Goal: Information Seeking & Learning: Learn about a topic

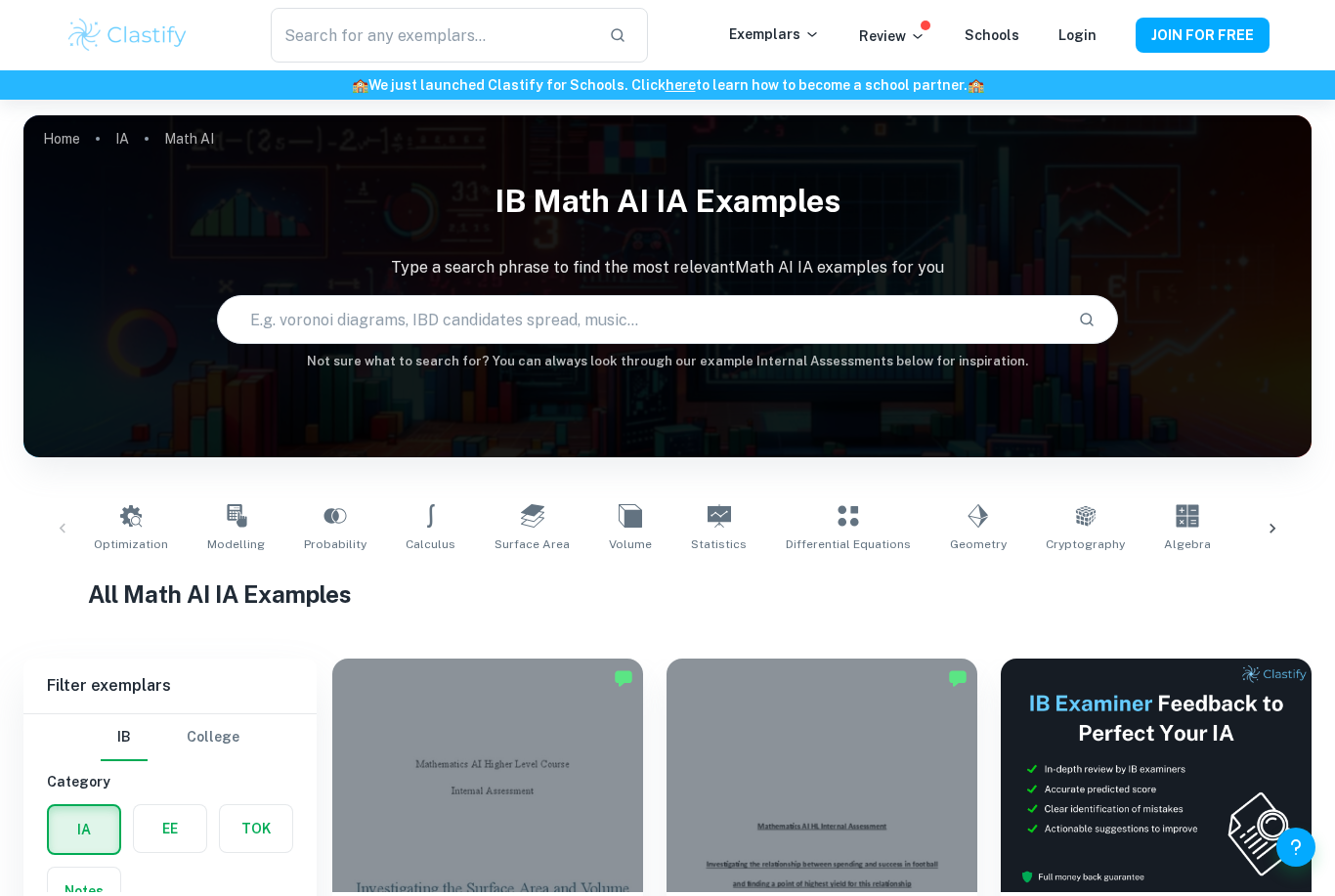
click at [292, 298] on input "text" at bounding box center [640, 319] width 845 height 54
type input "graph theory"
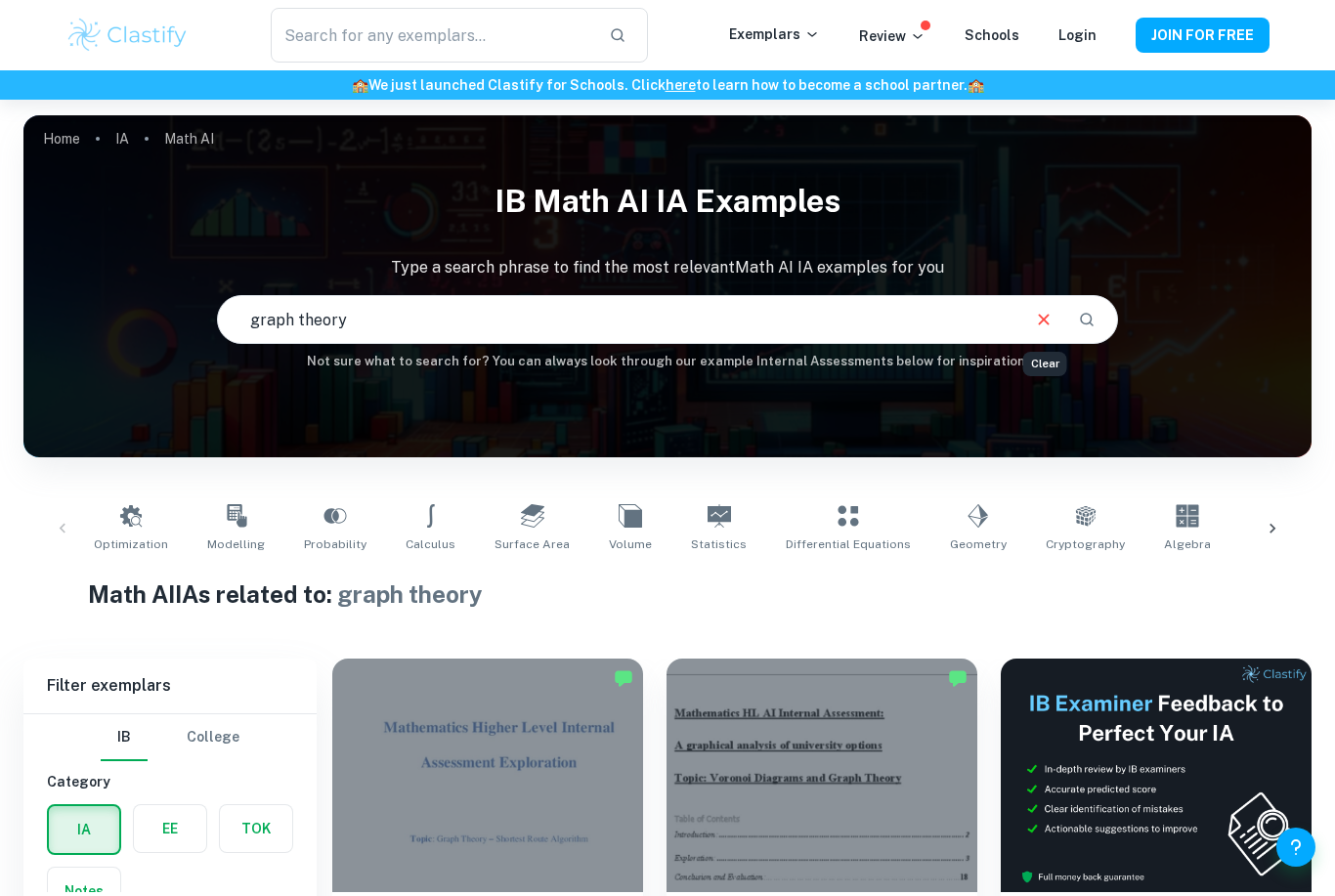
click at [1037, 313] on icon "Clear" at bounding box center [1044, 320] width 22 height 22
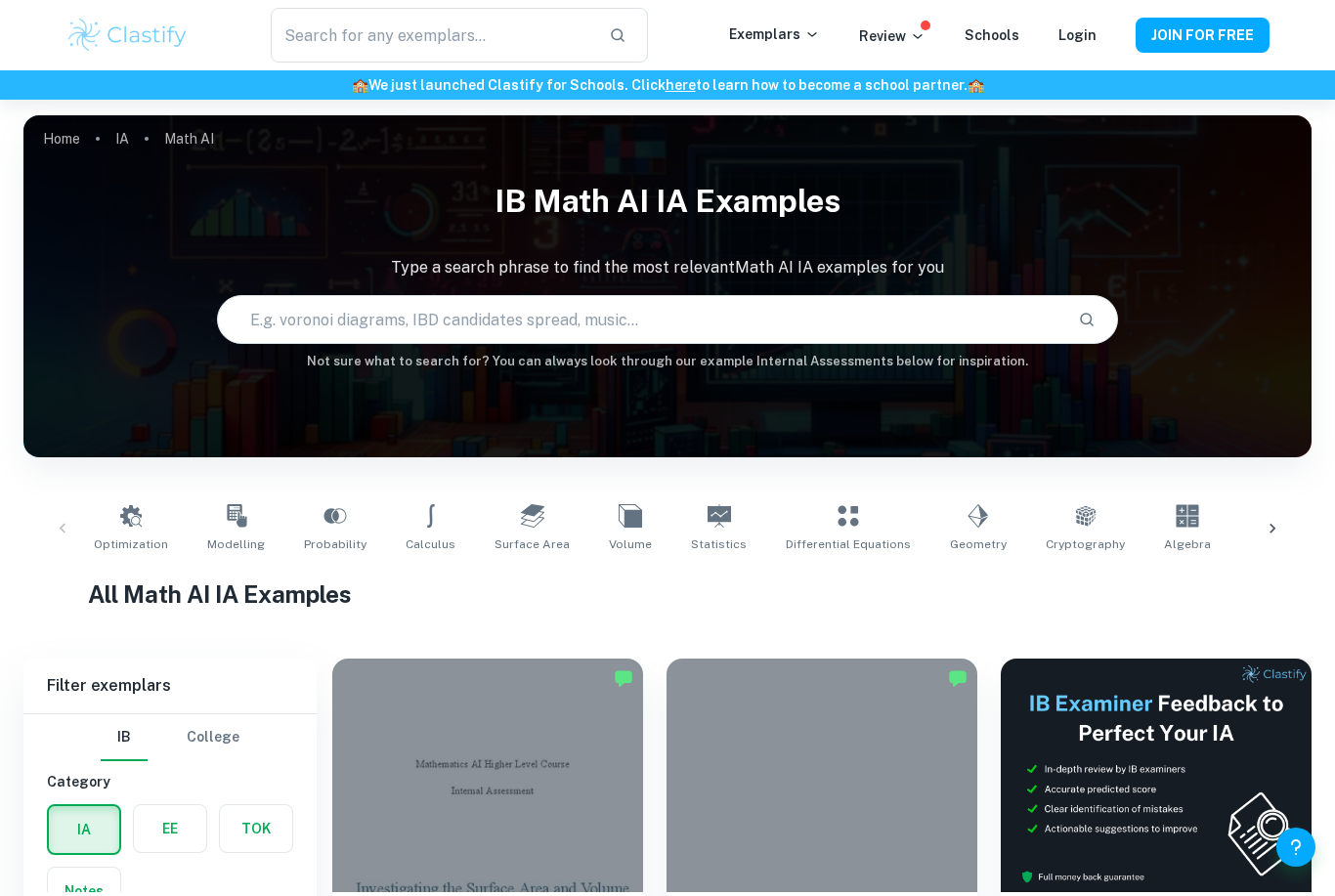
click at [1272, 532] on icon at bounding box center [1273, 529] width 6 height 10
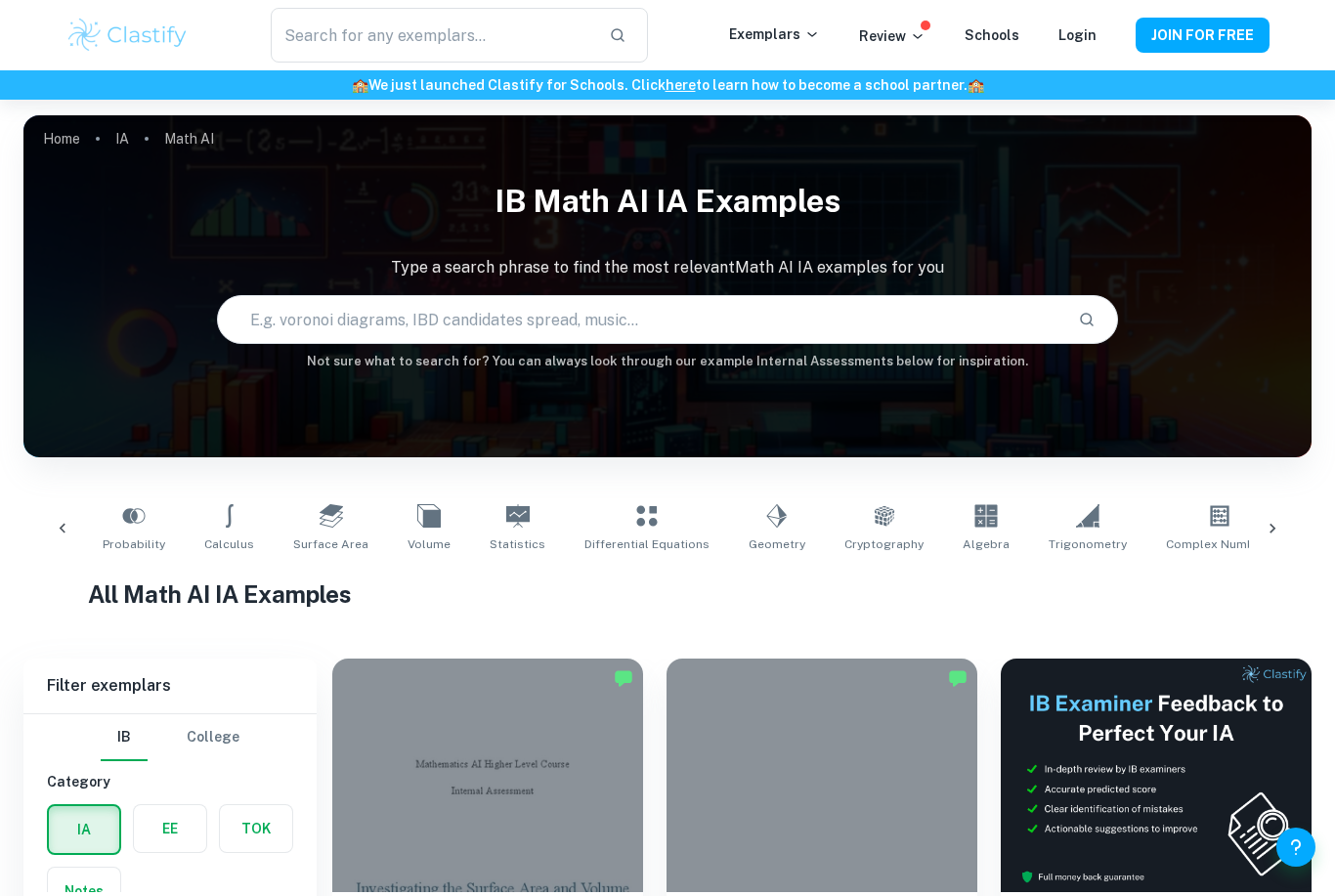
scroll to position [0, 473]
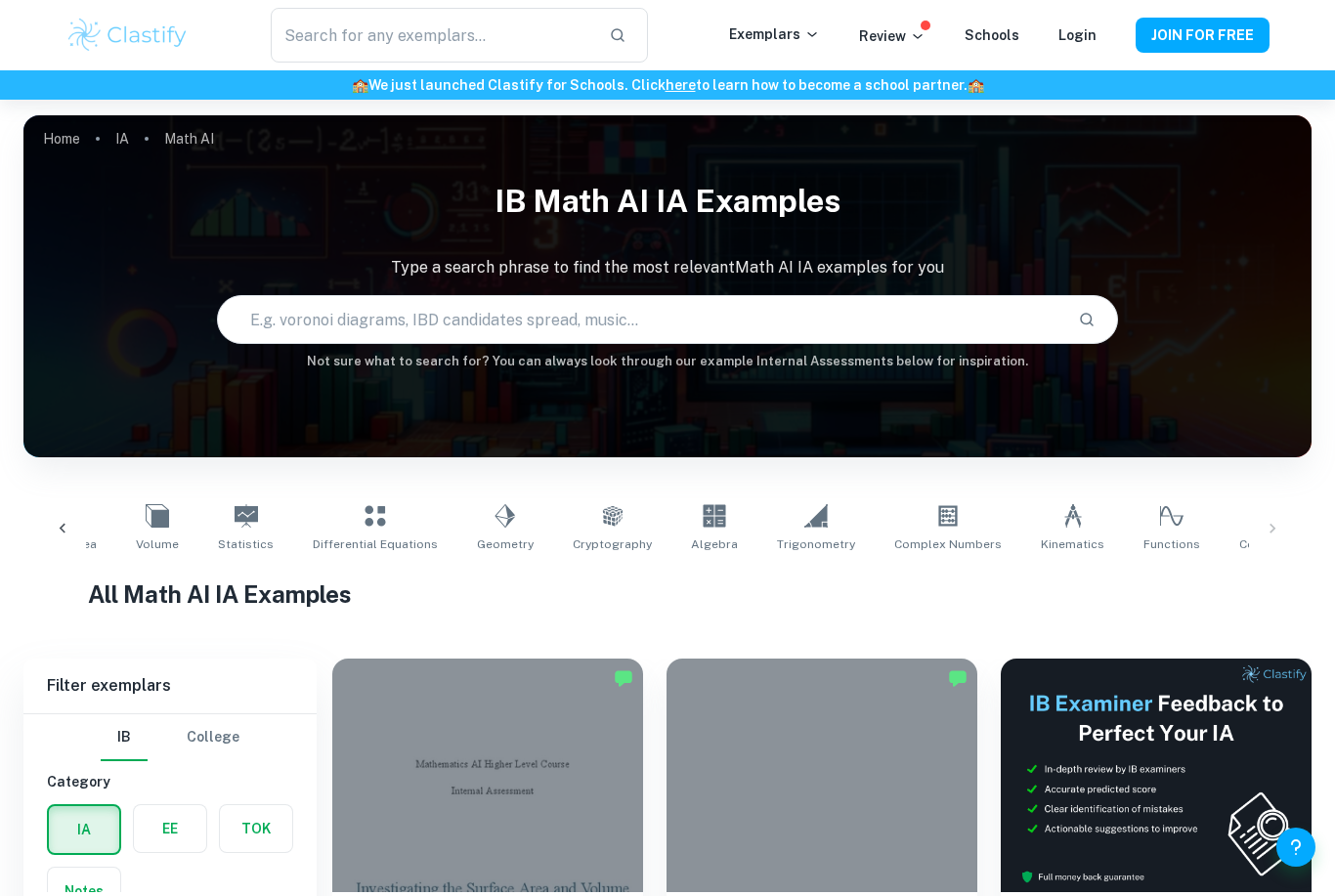
click at [1273, 534] on div "Optimization Modelling Probability Calculus Surface Area Volume Statistics Diff…" at bounding box center [667, 528] width 1257 height 64
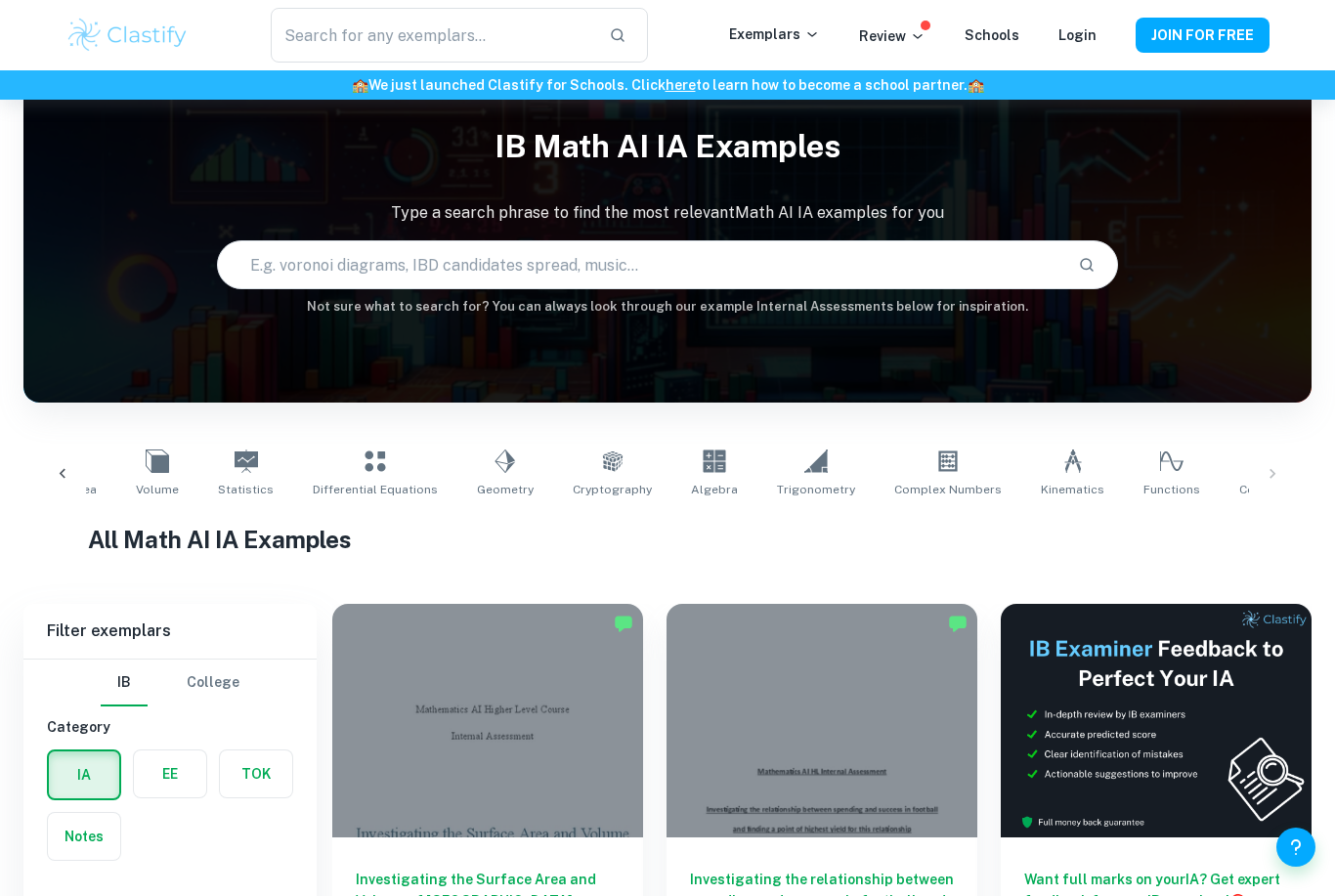
scroll to position [0, 0]
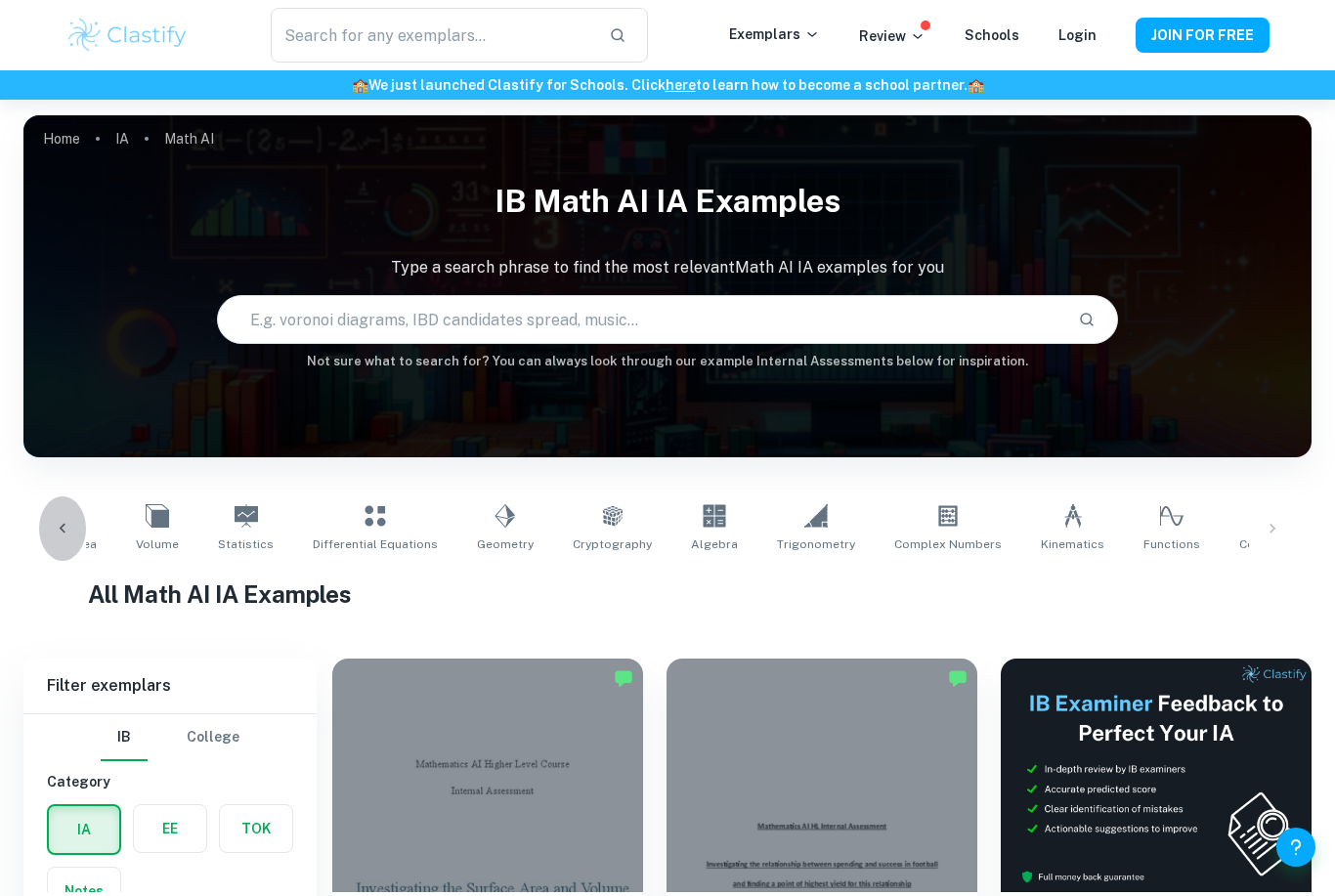
click at [65, 536] on icon at bounding box center [62, 529] width 20 height 20
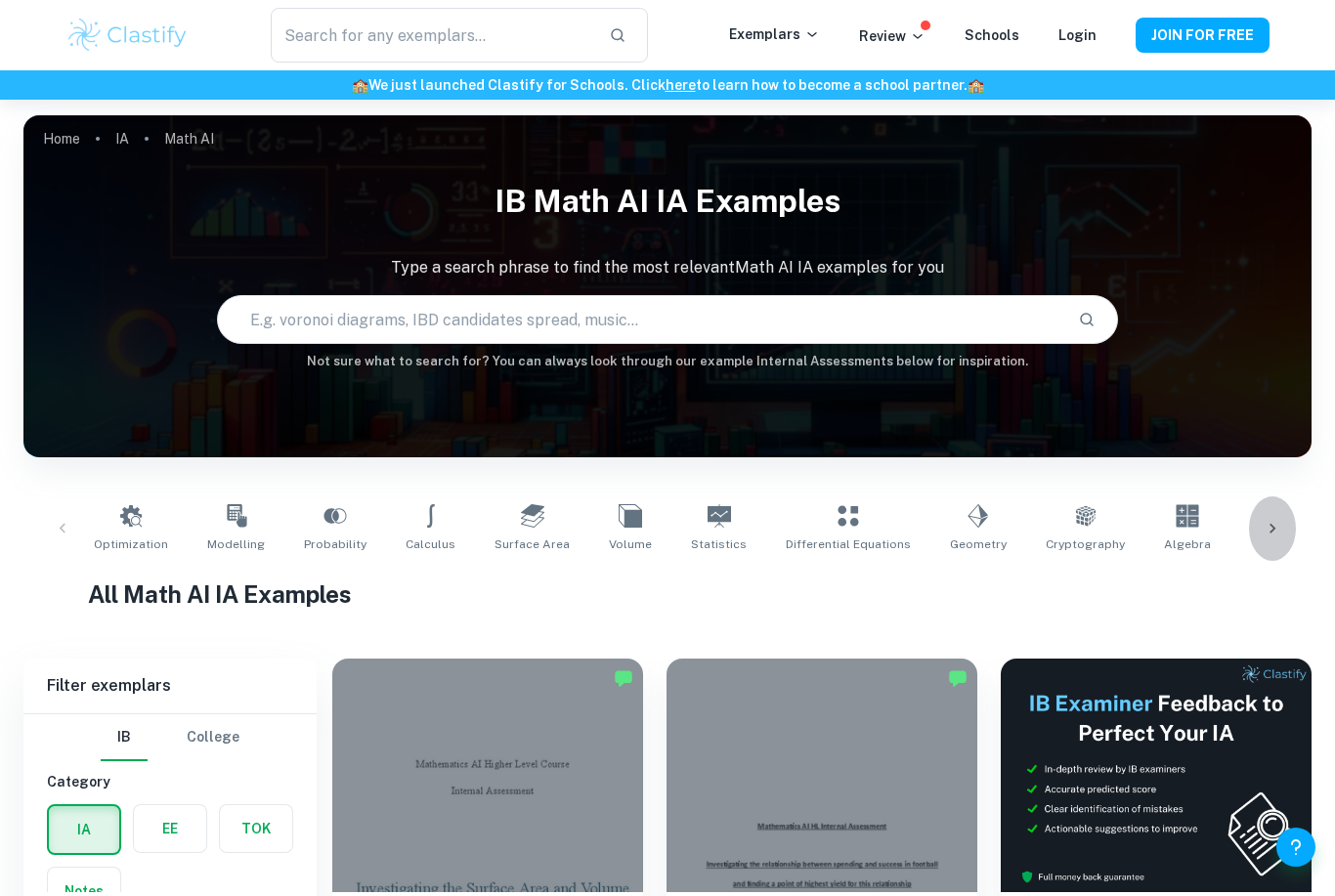
click at [1268, 534] on icon at bounding box center [1273, 529] width 20 height 20
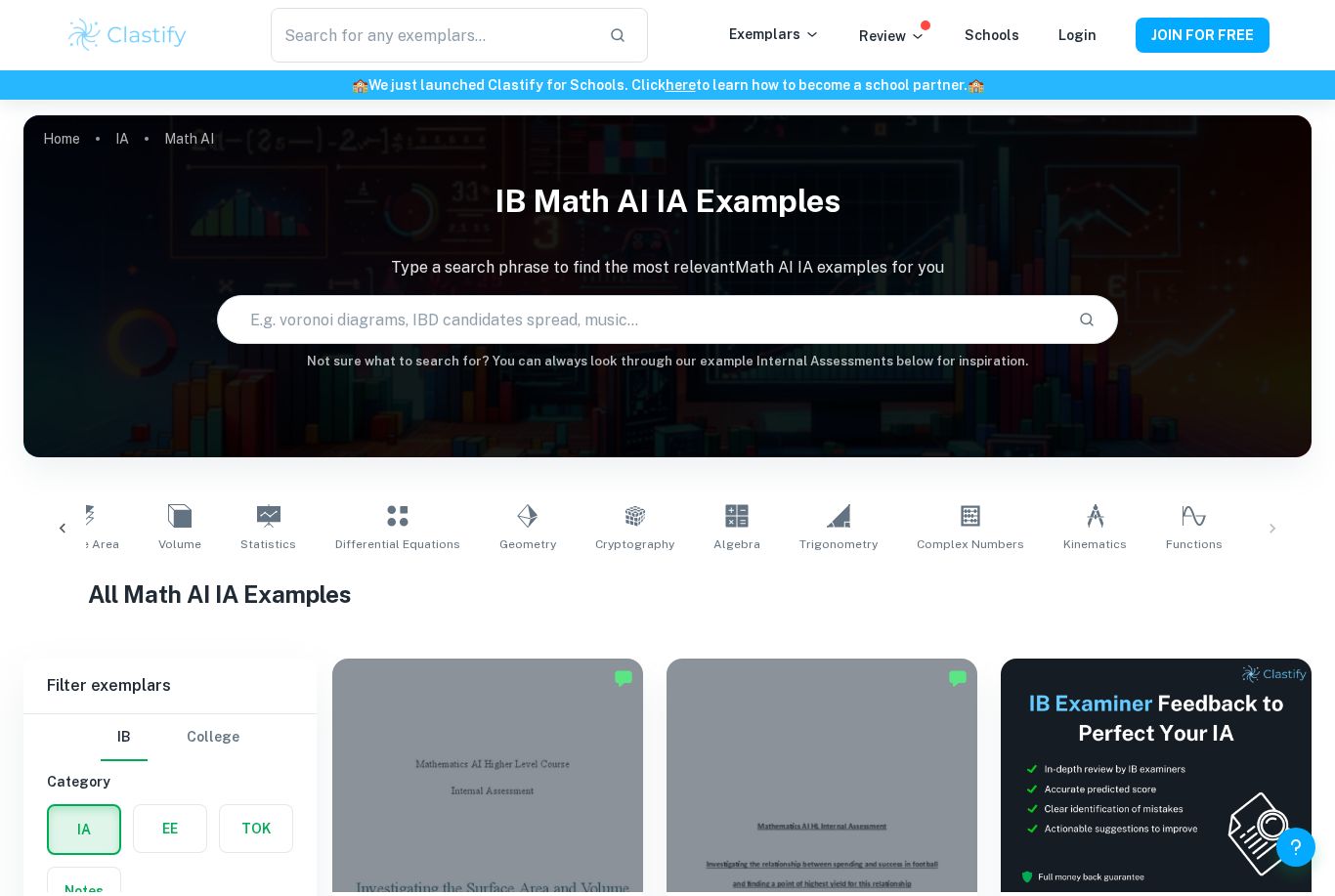
scroll to position [0, 473]
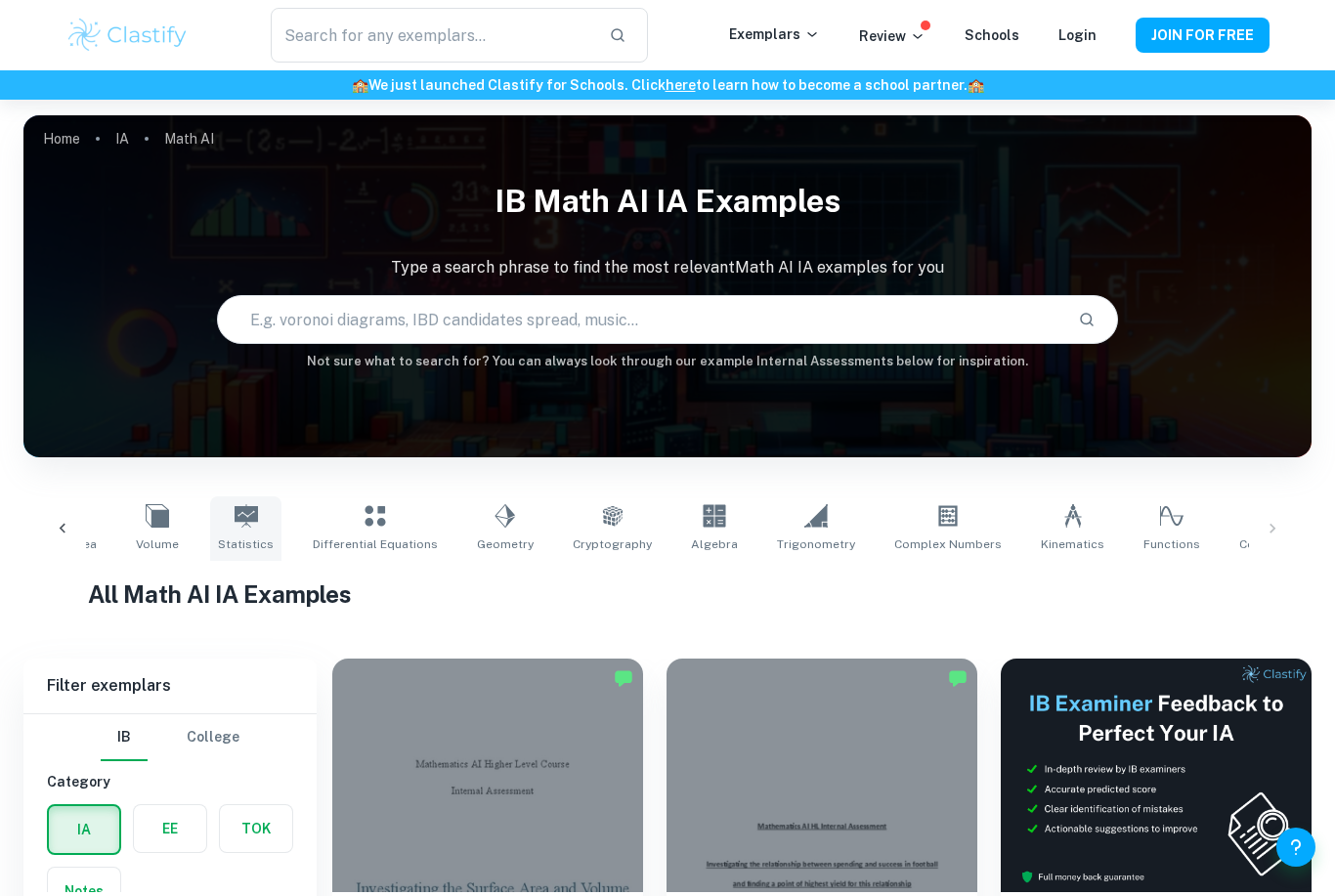
click at [235, 522] on icon at bounding box center [247, 516] width 24 height 24
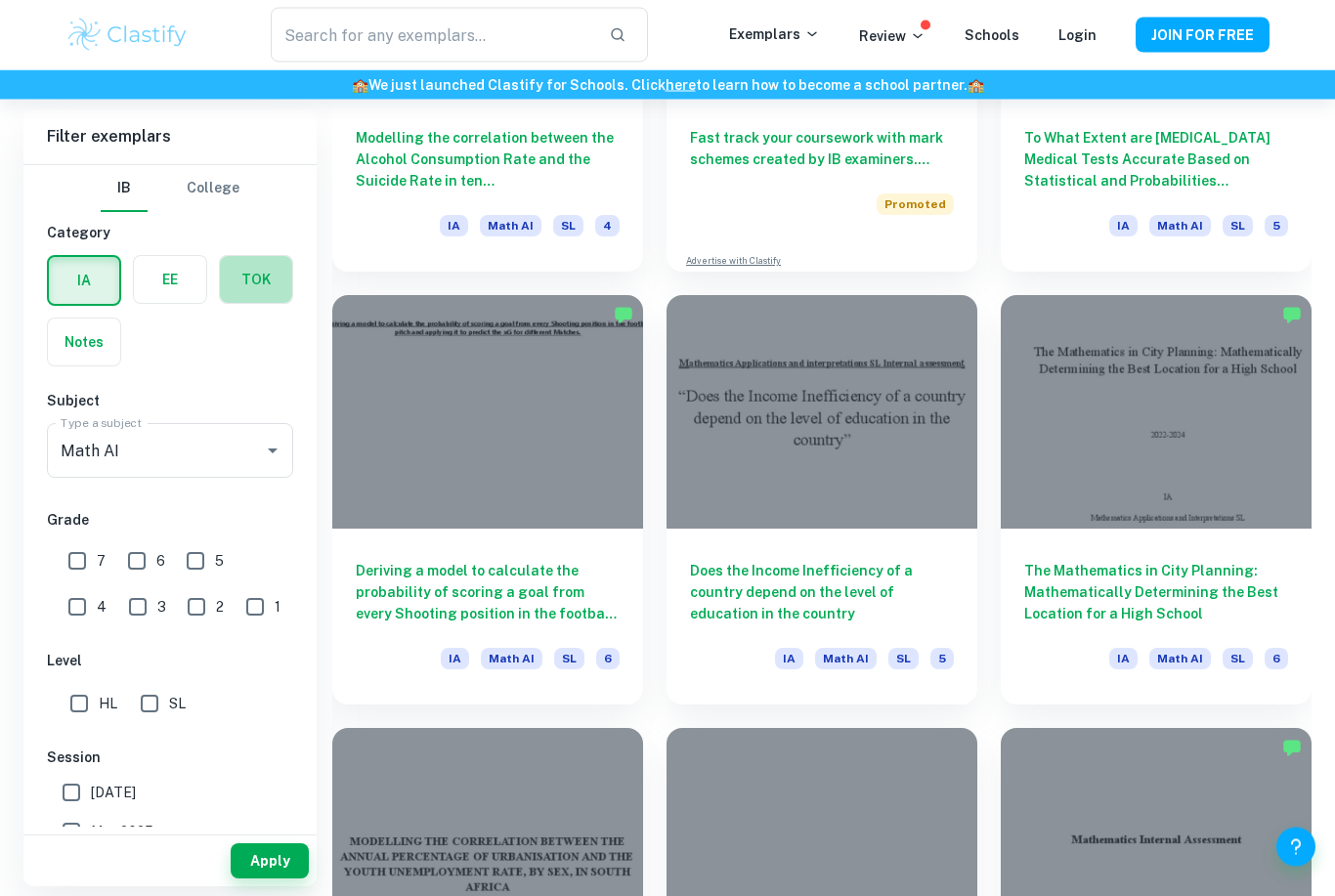
scroll to position [3821, 0]
click at [78, 555] on input "7" at bounding box center [76, 560] width 39 height 39
checkbox input "true"
click at [138, 557] on input "6" at bounding box center [136, 560] width 39 height 39
checkbox input "true"
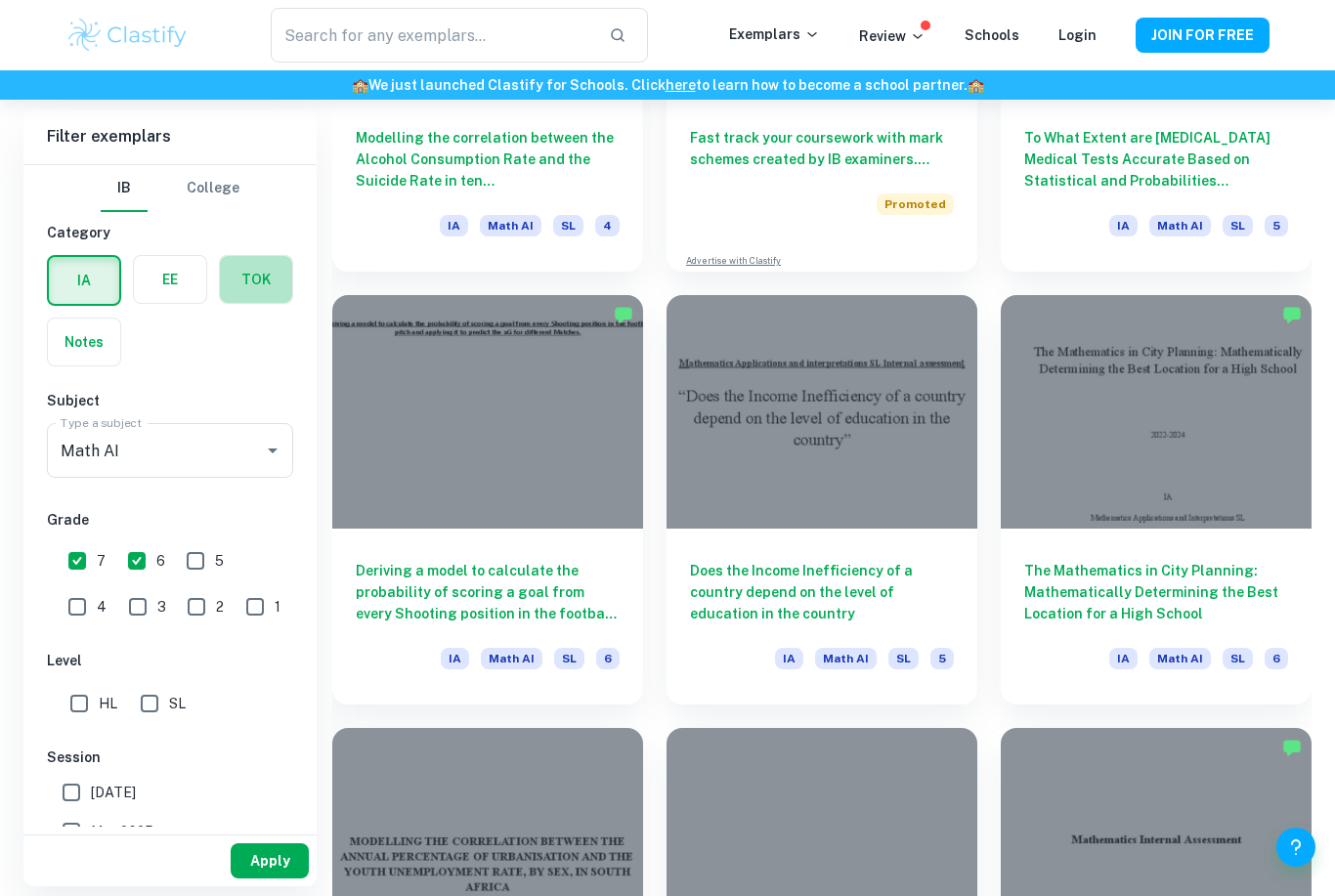
click at [258, 878] on button "Apply" at bounding box center [269, 860] width 78 height 36
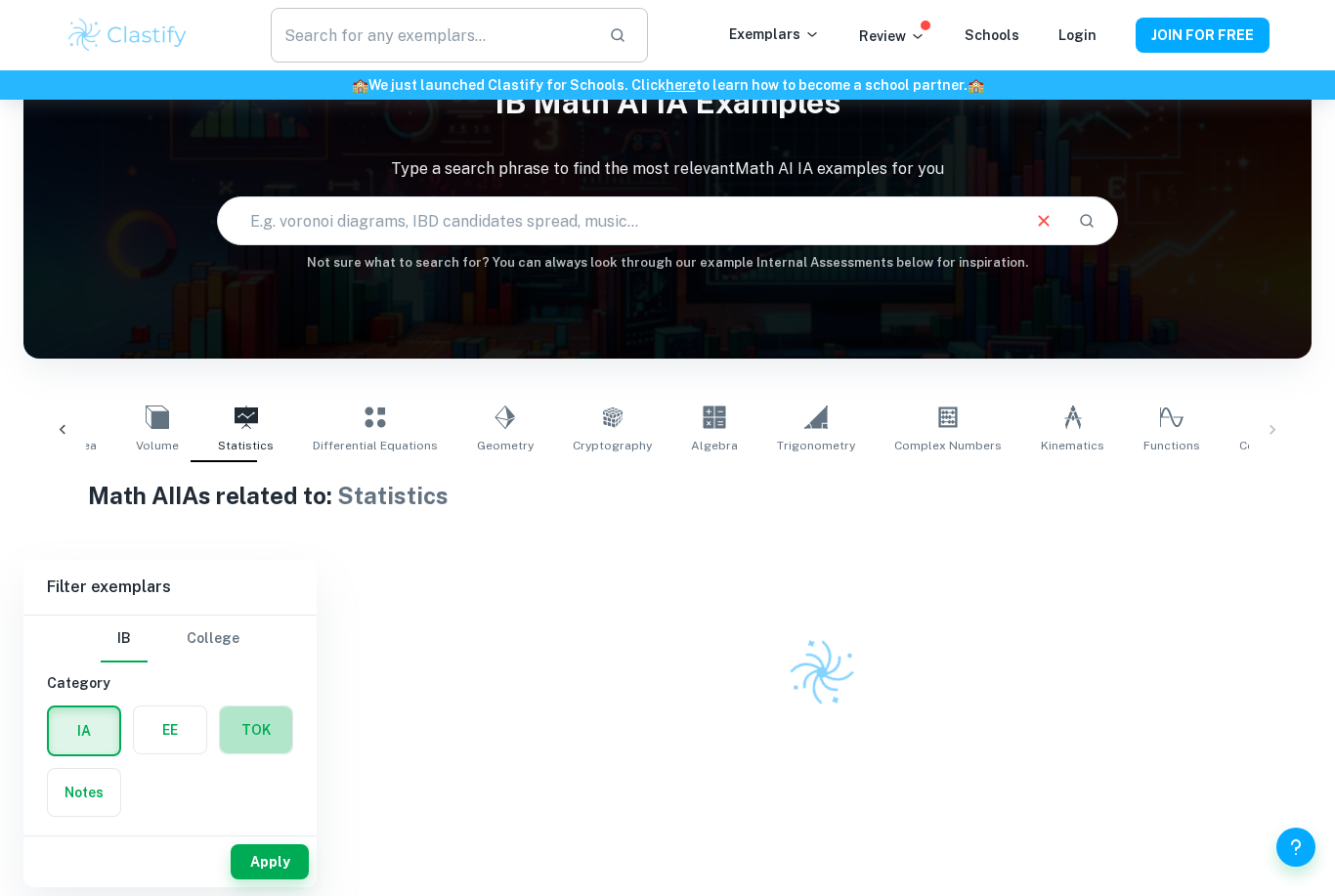
scroll to position [100, 0]
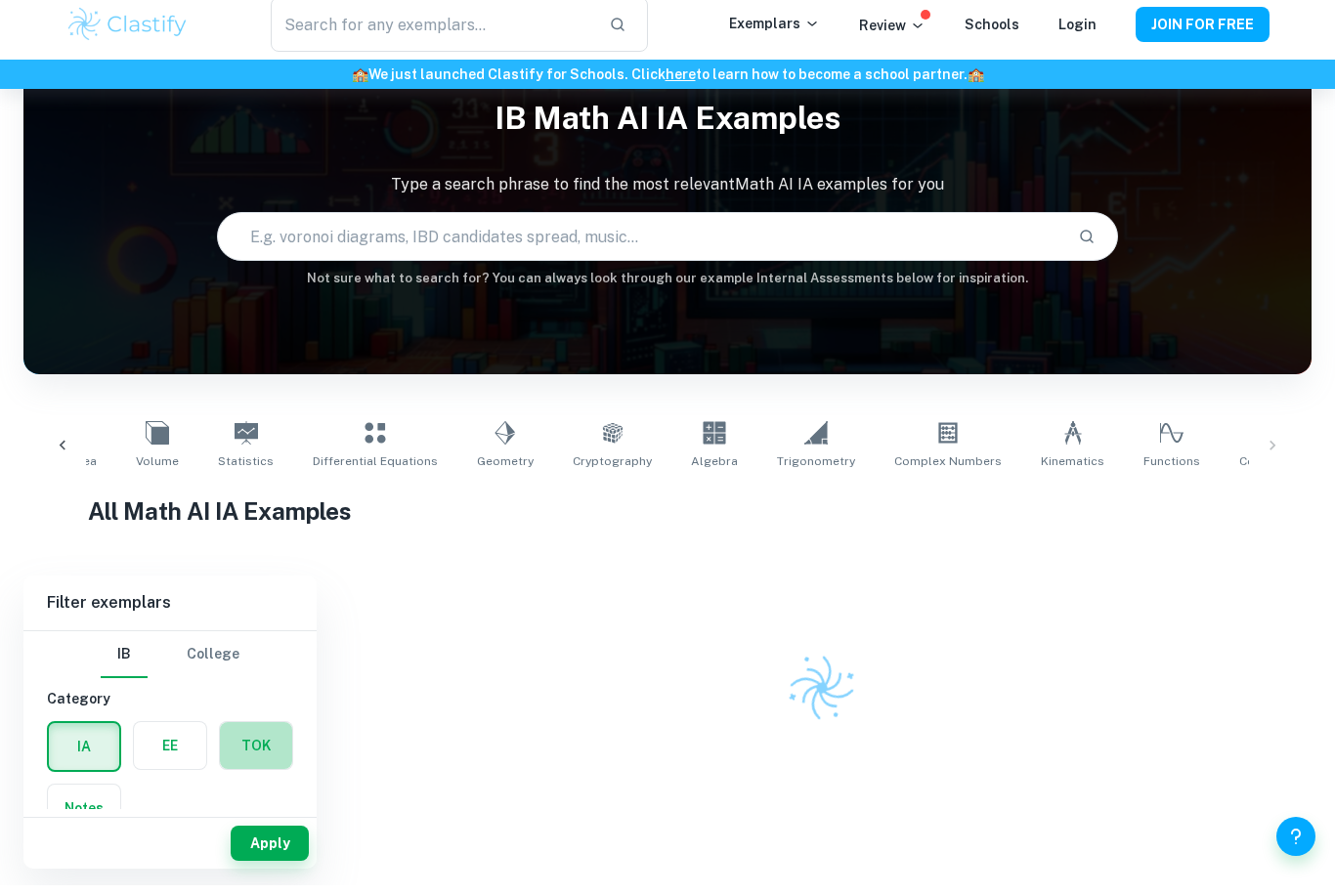
scroll to position [65, 0]
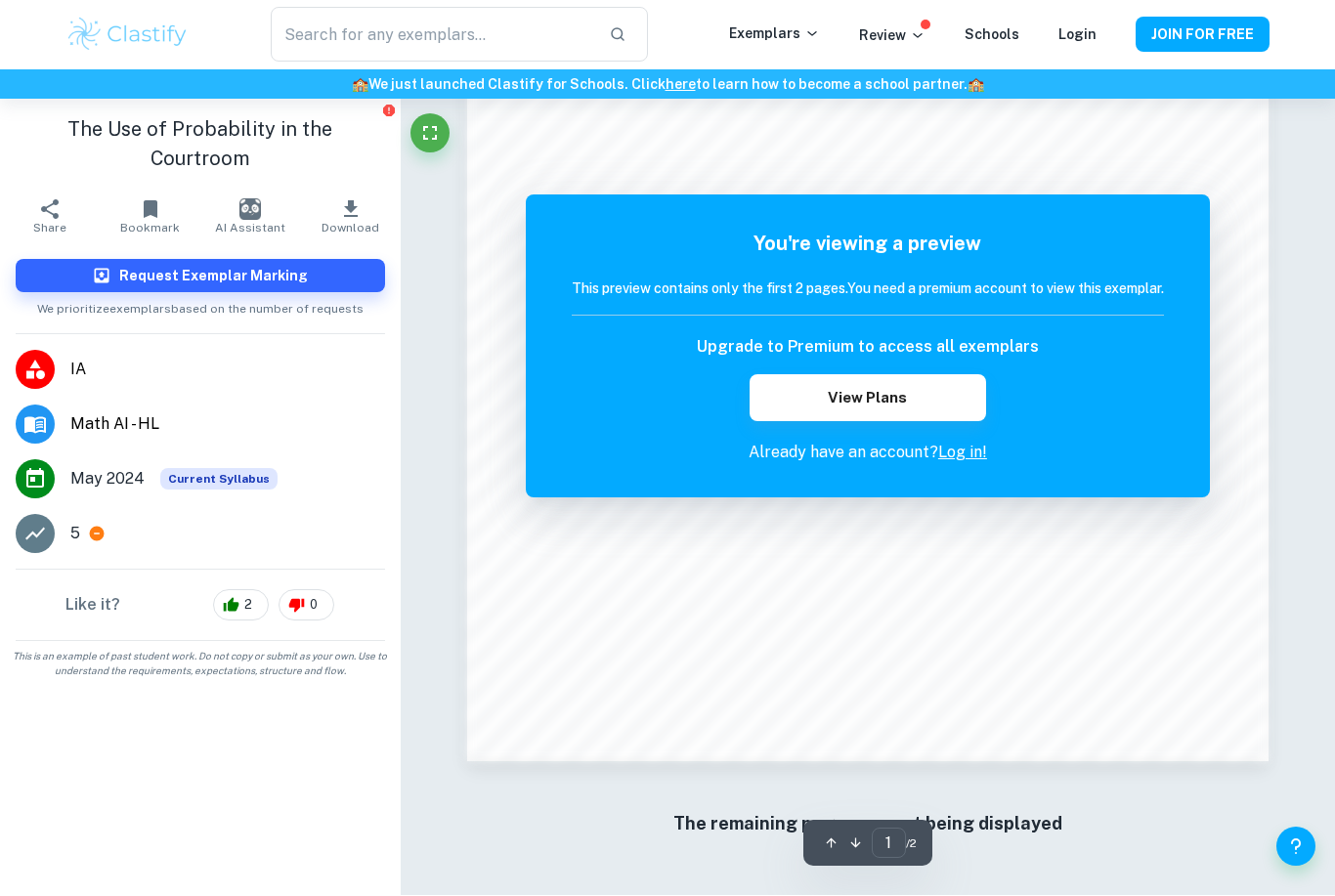
scroll to position [1439, 0]
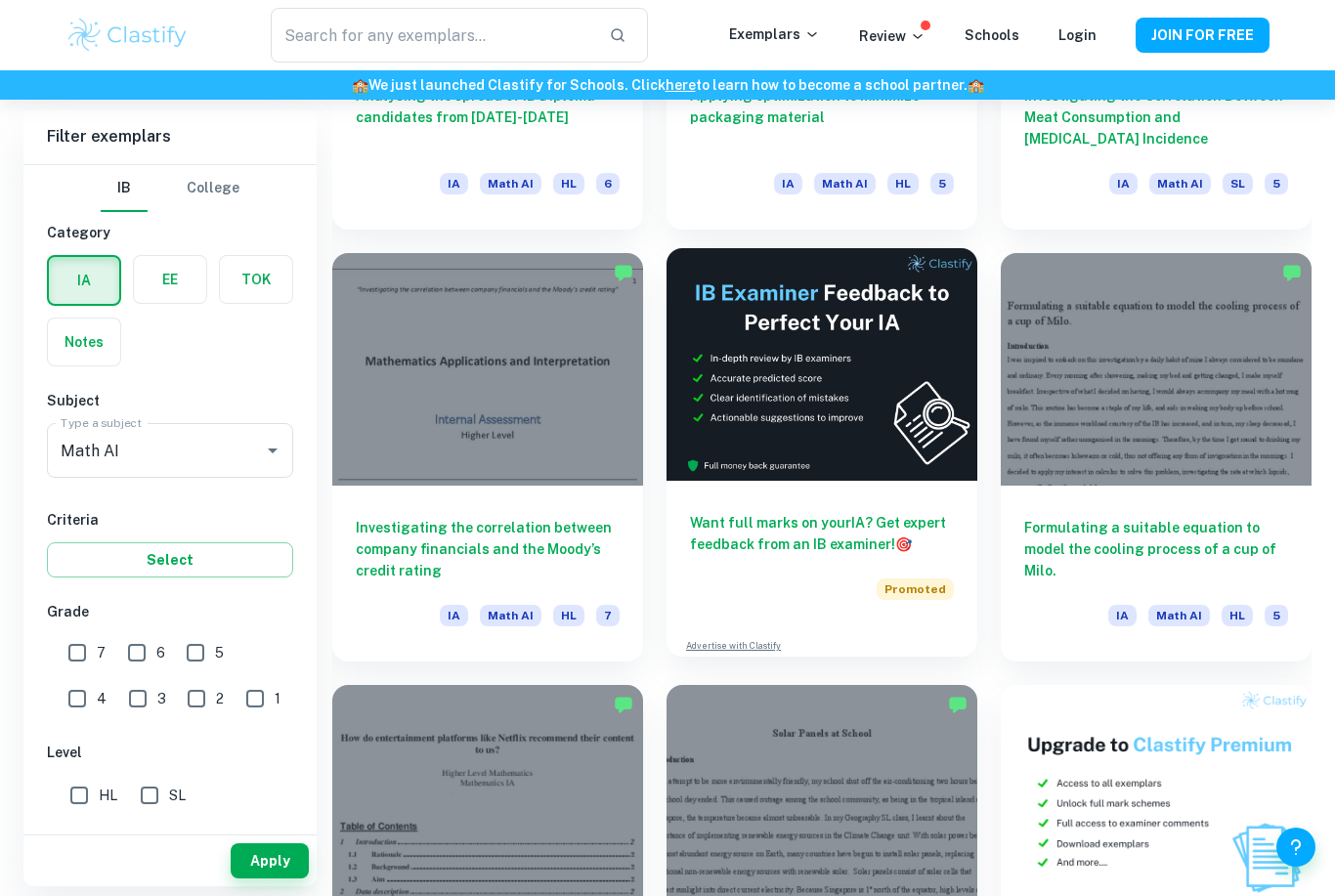
scroll to position [5164, 0]
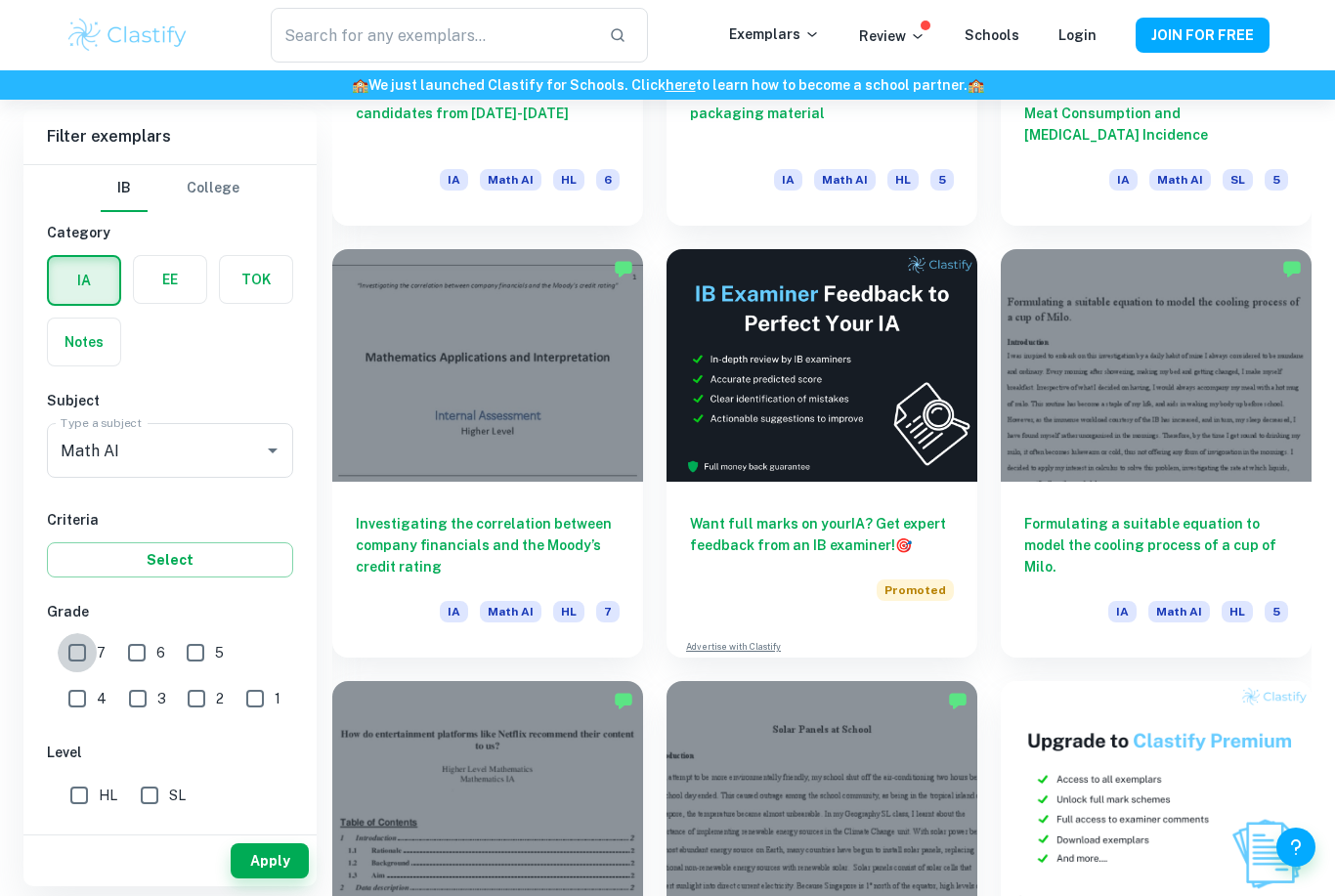
click at [69, 647] on input "7" at bounding box center [76, 651] width 39 height 39
checkbox input "true"
click at [266, 878] on button "Apply" at bounding box center [269, 860] width 78 height 36
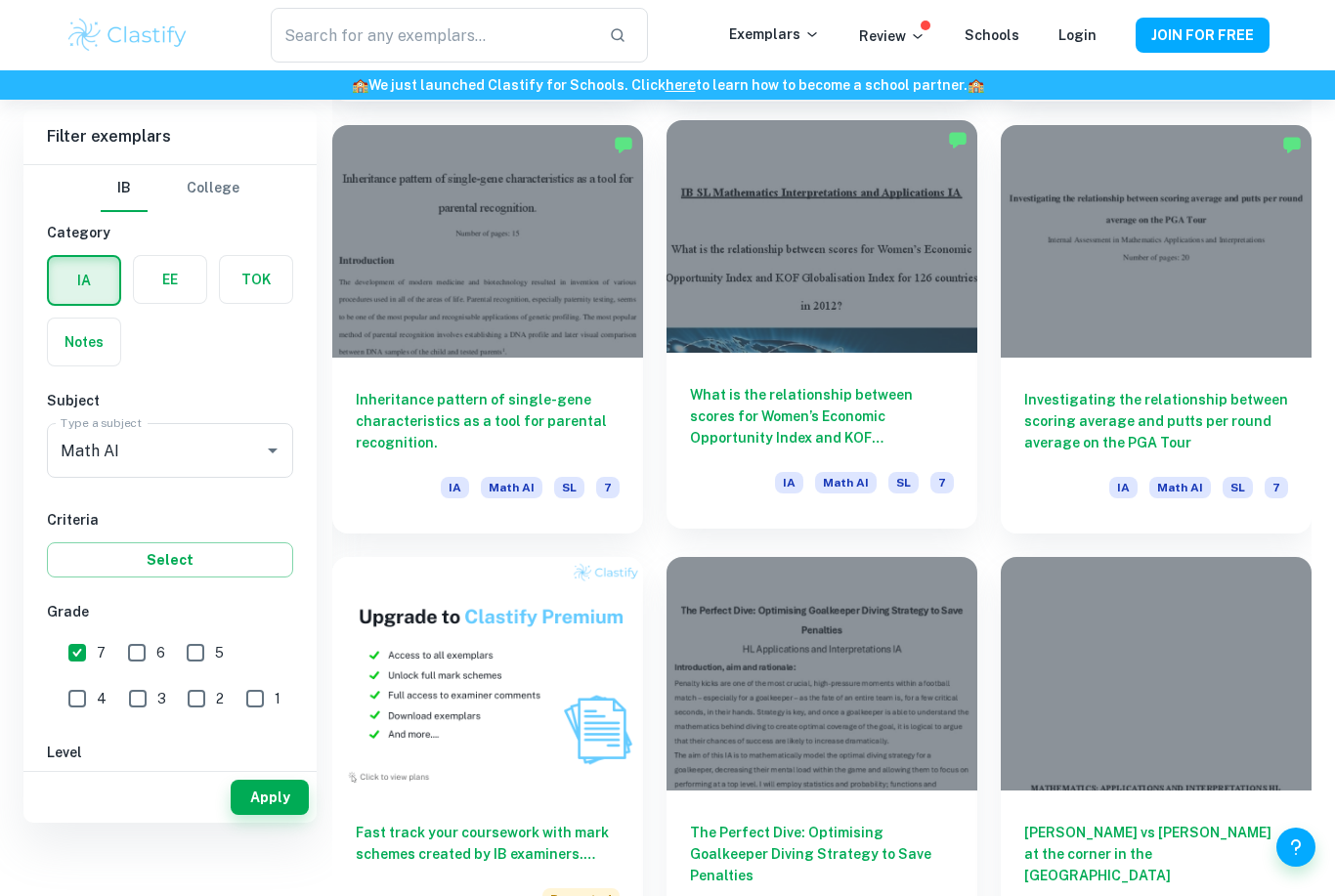
scroll to position [1406, 0]
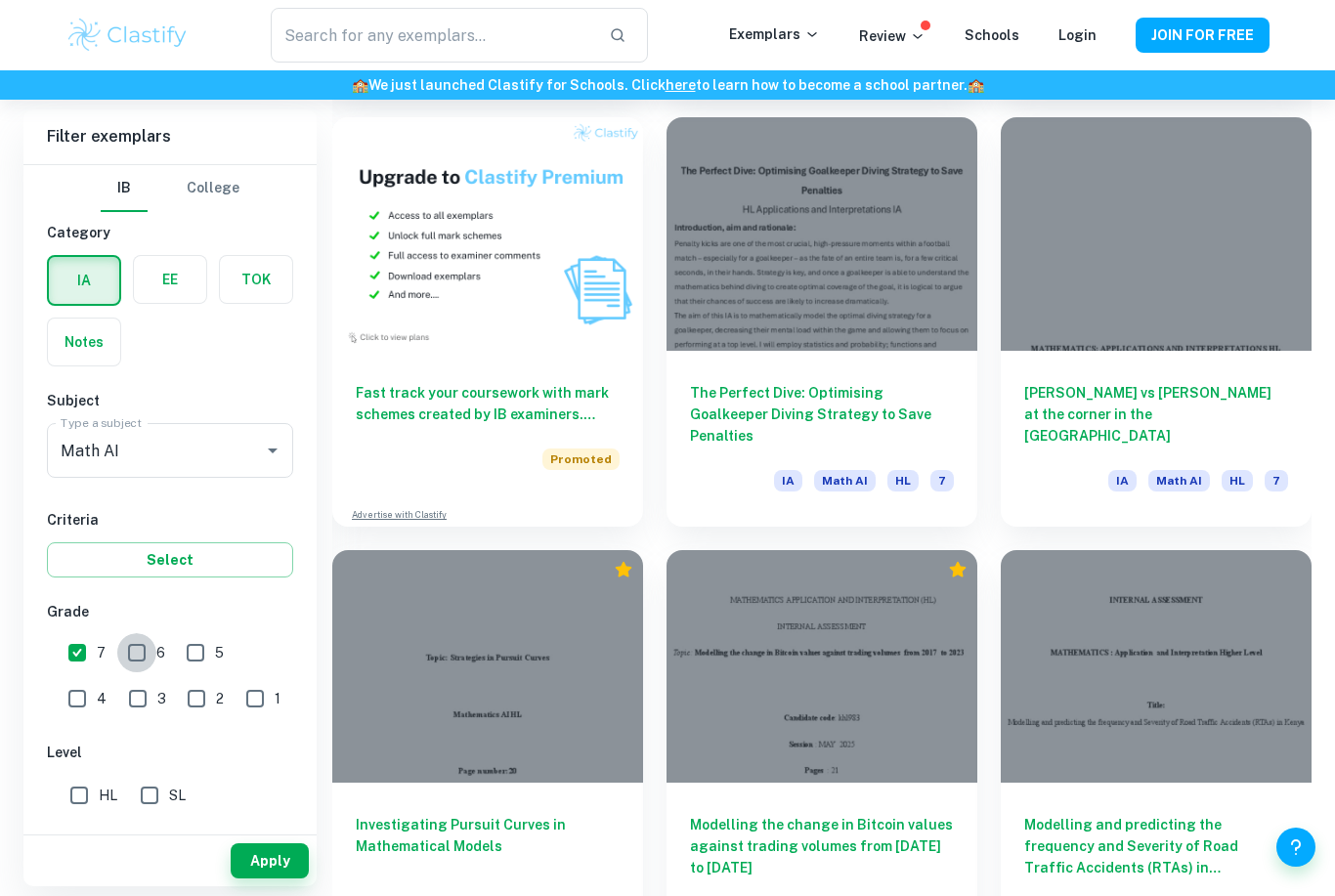
click at [136, 652] on input "6" at bounding box center [136, 651] width 39 height 39
checkbox input "true"
click at [262, 878] on button "Apply" at bounding box center [269, 860] width 78 height 36
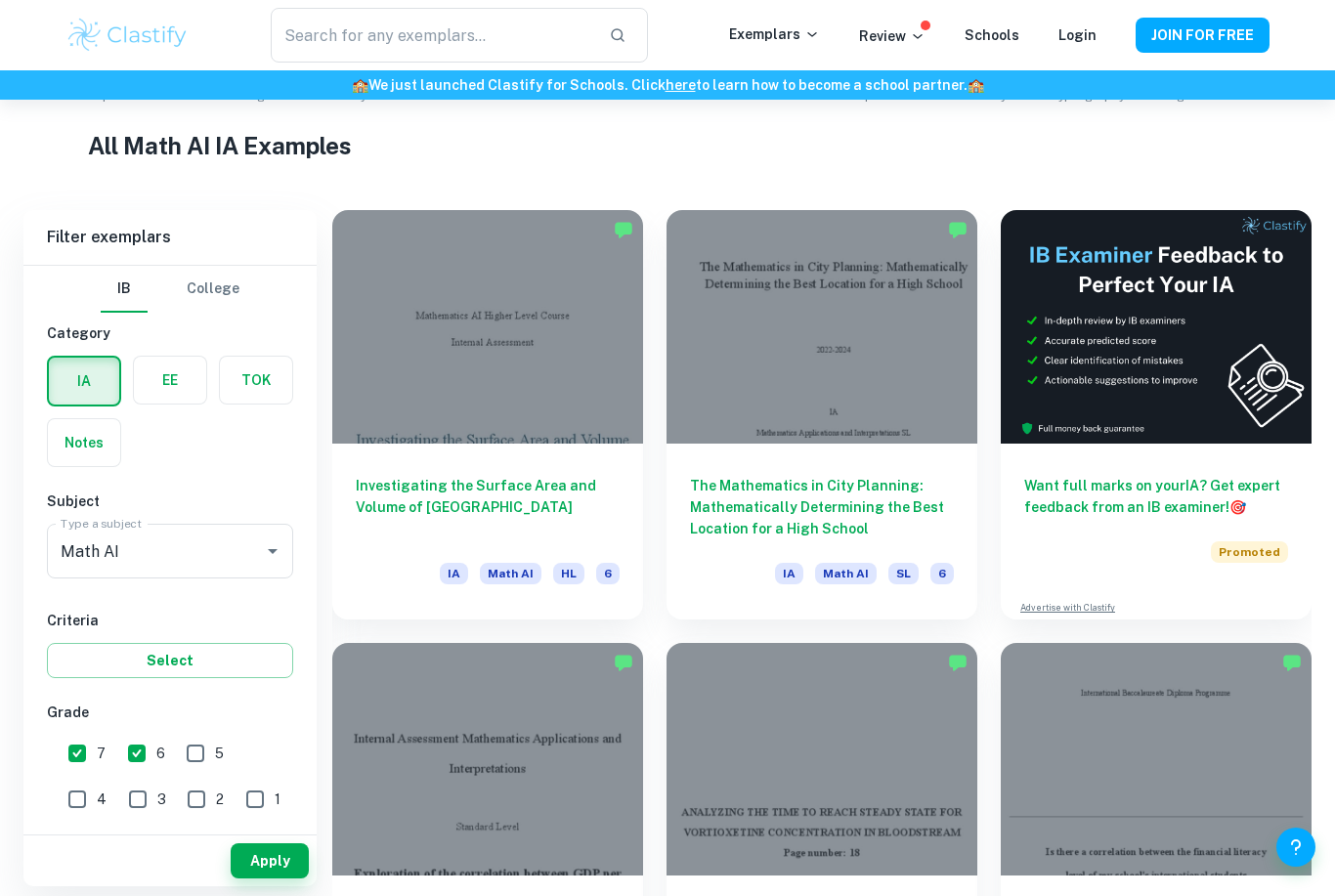
scroll to position [384, 0]
